Goal: Task Accomplishment & Management: Manage account settings

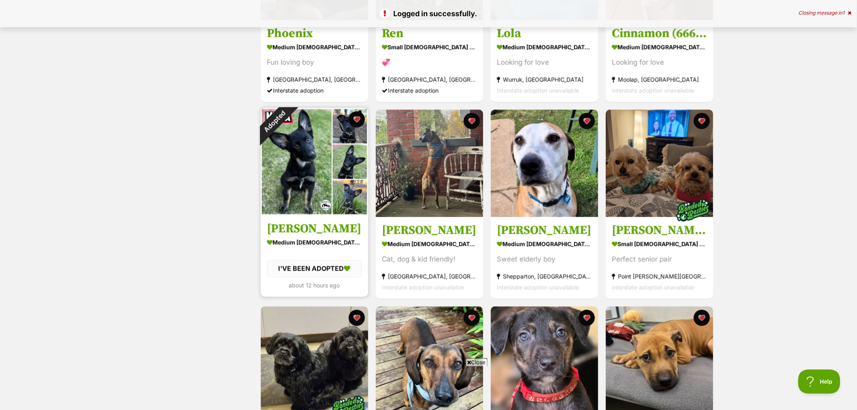
drag, startPoint x: 357, startPoint y: 119, endPoint x: 349, endPoint y: 142, distance: 24.7
click at [357, 119] on button "favourite" at bounding box center [357, 119] width 16 height 16
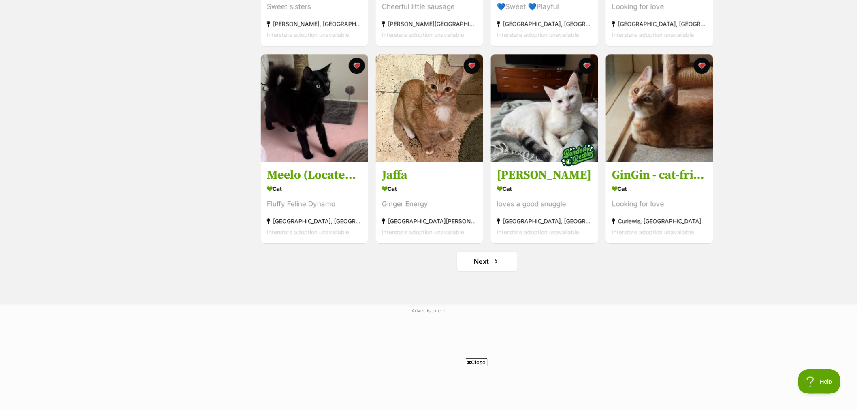
scroll to position [900, 0]
click at [484, 261] on link "Next" at bounding box center [487, 260] width 61 height 19
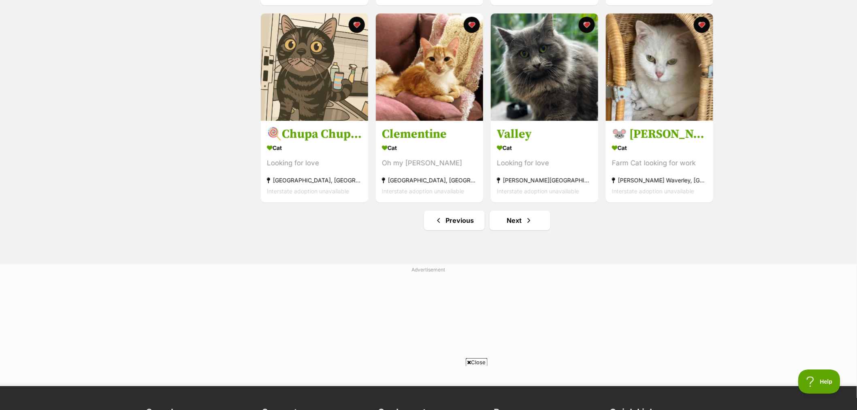
scroll to position [989, 0]
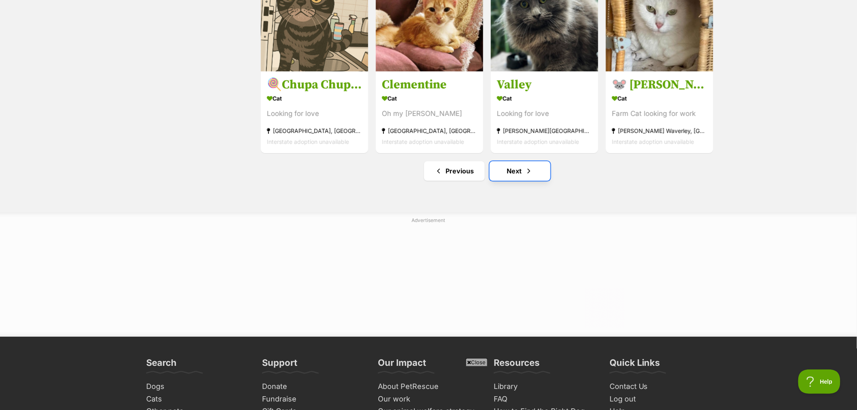
click at [513, 174] on link "Next" at bounding box center [519, 170] width 61 height 19
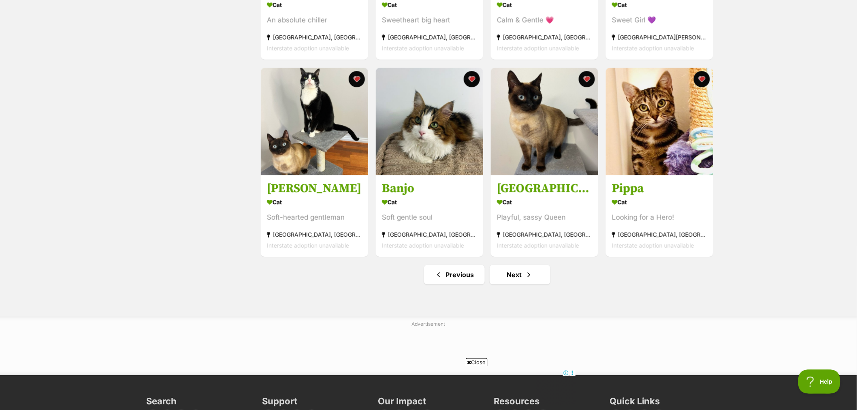
scroll to position [900, 0]
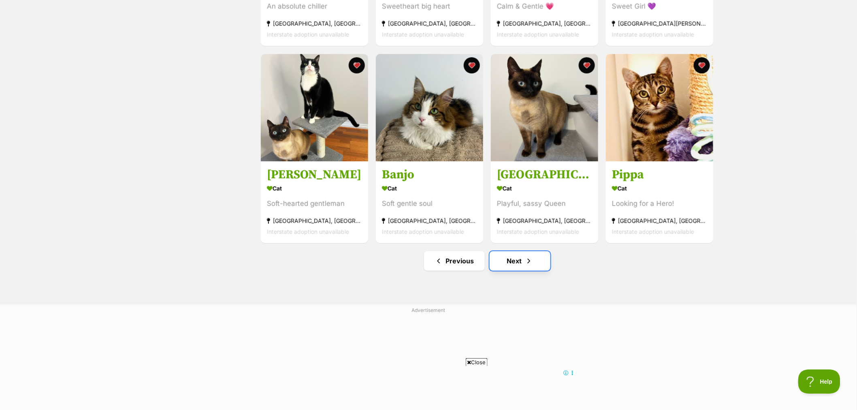
click at [495, 268] on link "Next" at bounding box center [519, 260] width 61 height 19
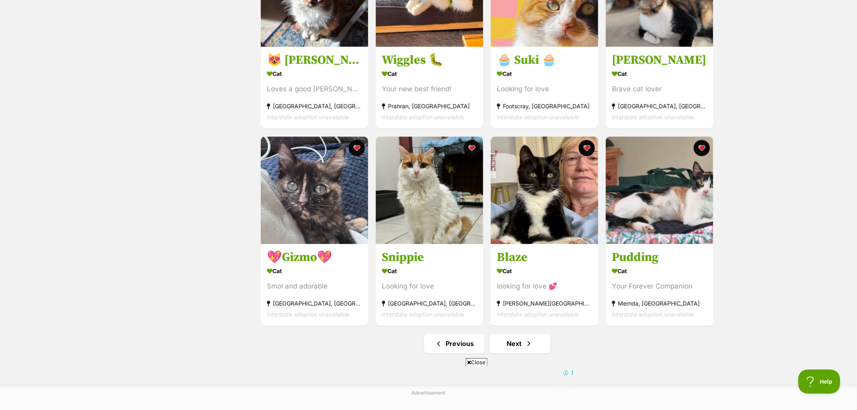
scroll to position [855, 0]
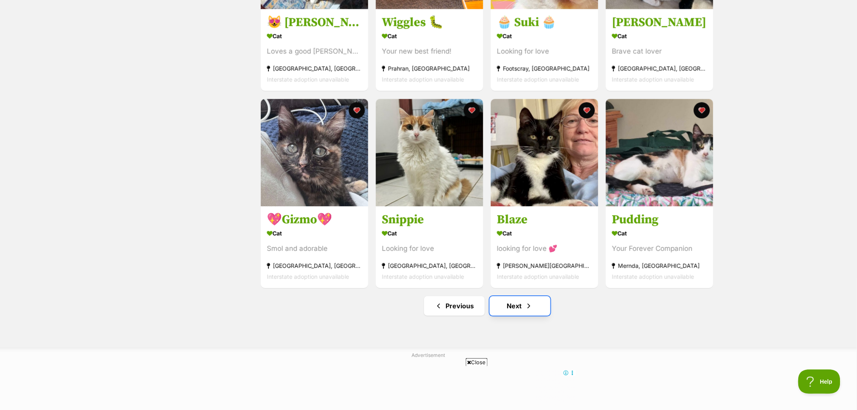
click at [521, 306] on link "Next" at bounding box center [519, 305] width 61 height 19
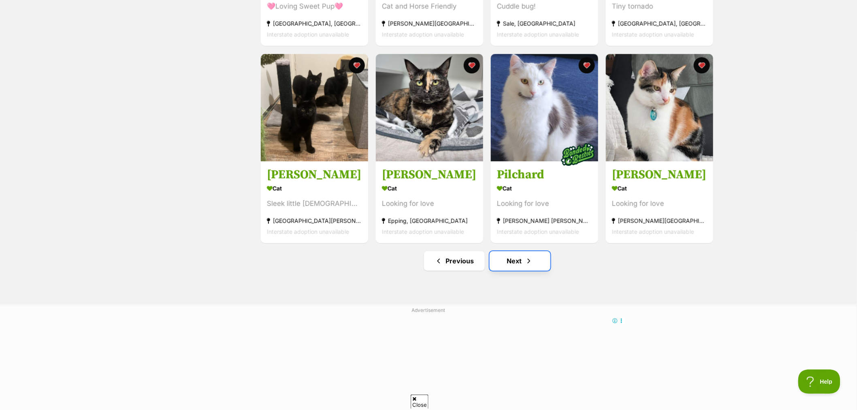
click at [512, 259] on link "Next" at bounding box center [519, 260] width 61 height 19
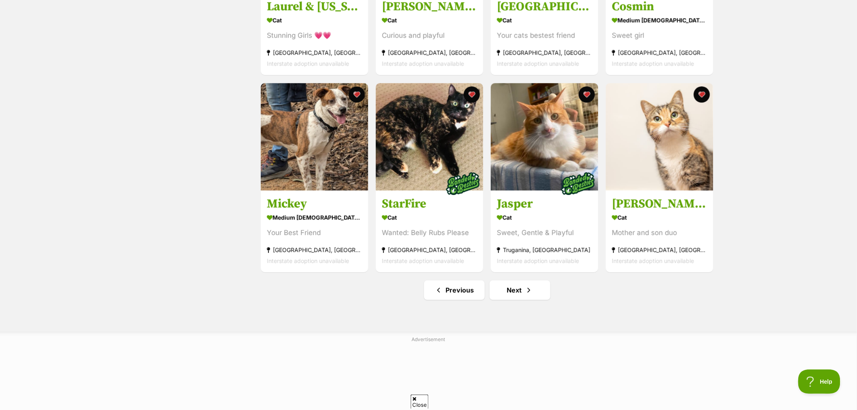
scroll to position [944, 0]
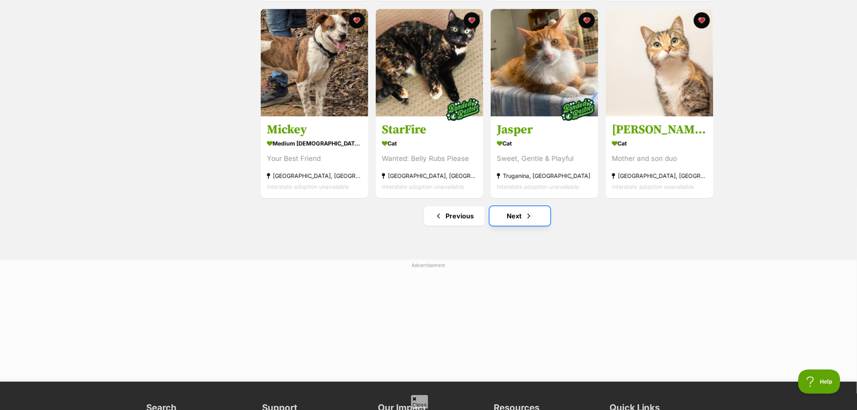
click at [515, 223] on link "Next" at bounding box center [519, 215] width 61 height 19
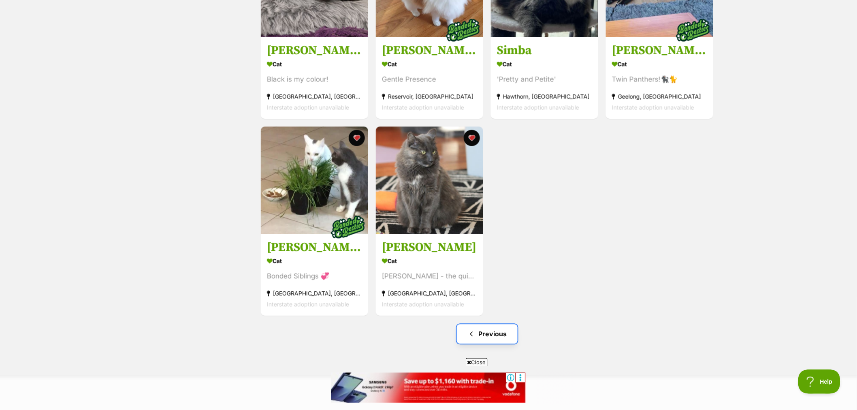
drag, startPoint x: 504, startPoint y: 338, endPoint x: 513, endPoint y: 333, distance: 10.5
click at [503, 338] on link "Previous" at bounding box center [487, 333] width 61 height 19
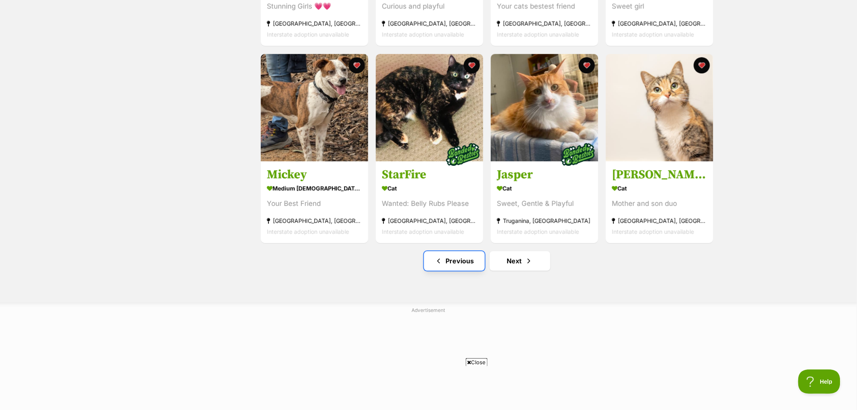
click at [460, 268] on link "Previous" at bounding box center [454, 260] width 61 height 19
